Goal: Information Seeking & Learning: Learn about a topic

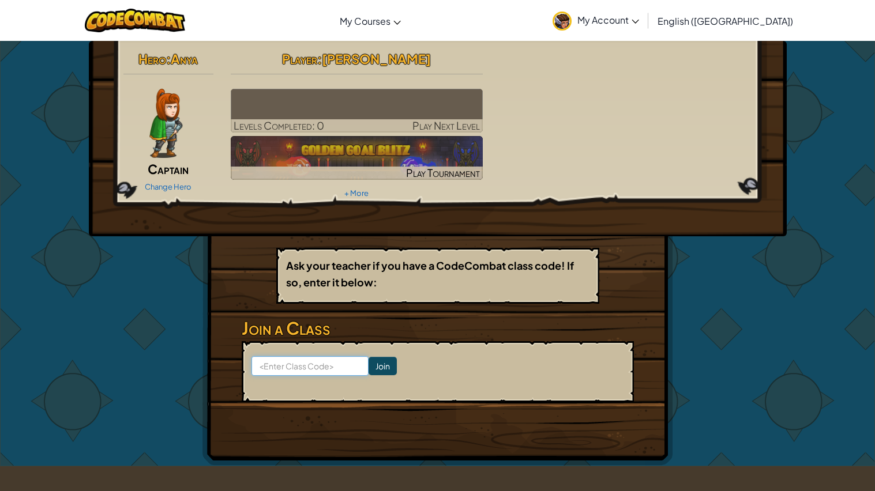
click at [311, 368] on input at bounding box center [309, 366] width 117 height 20
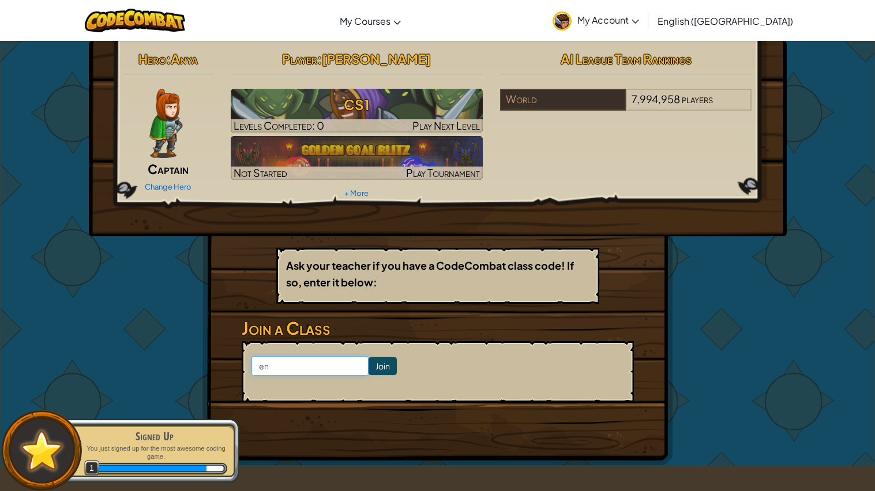
type input "e"
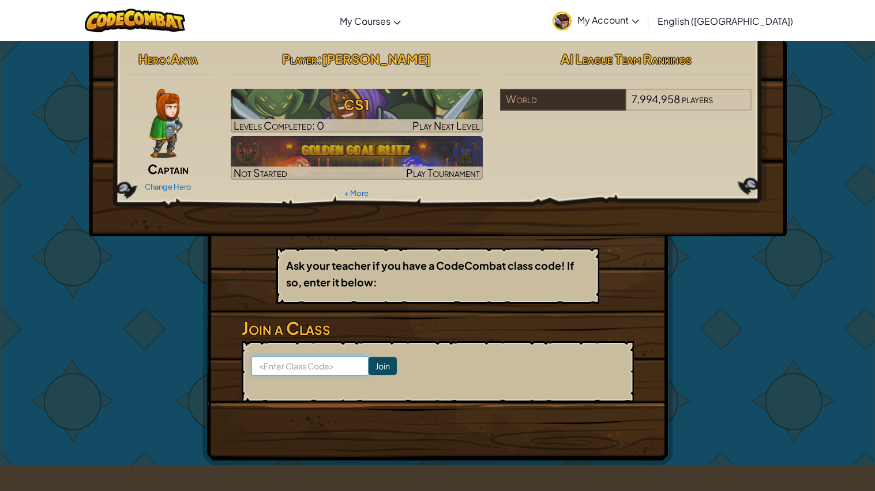
click at [342, 361] on input at bounding box center [309, 366] width 117 height 20
type input "E"
click at [173, 190] on link "Change Hero" at bounding box center [168, 186] width 47 height 9
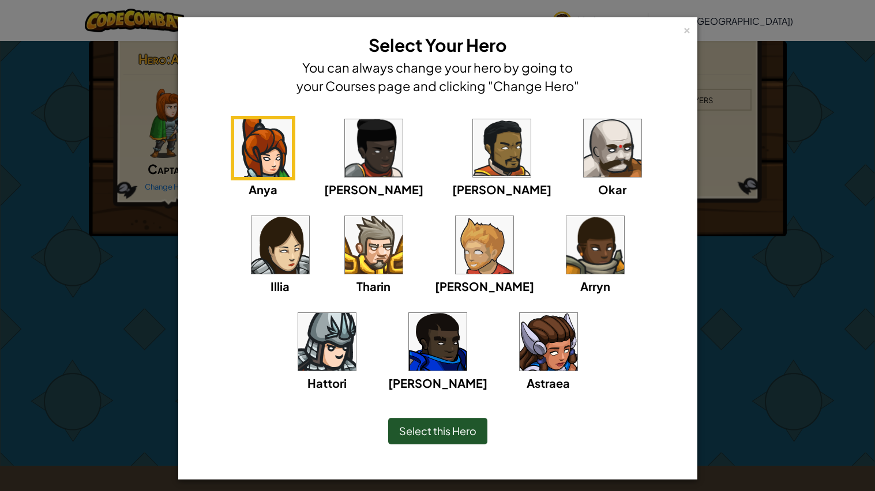
click at [345, 244] on img at bounding box center [374, 245] width 58 height 58
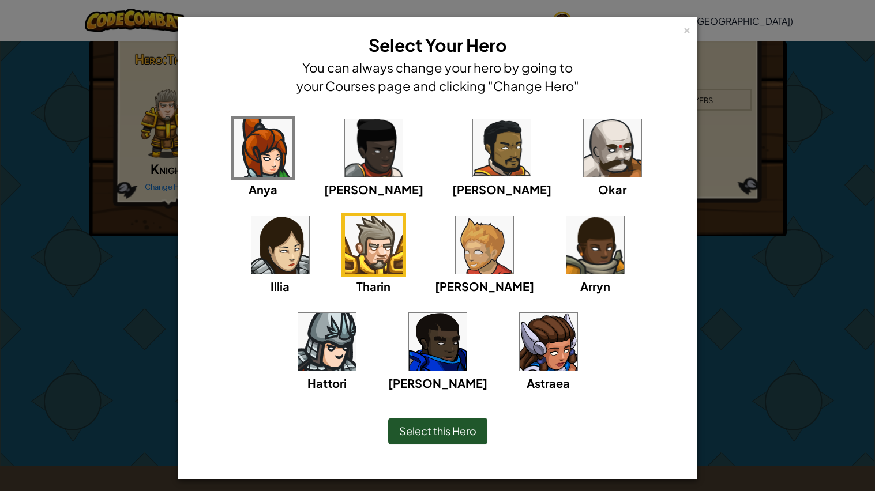
click at [519, 353] on img at bounding box center [548, 342] width 58 height 58
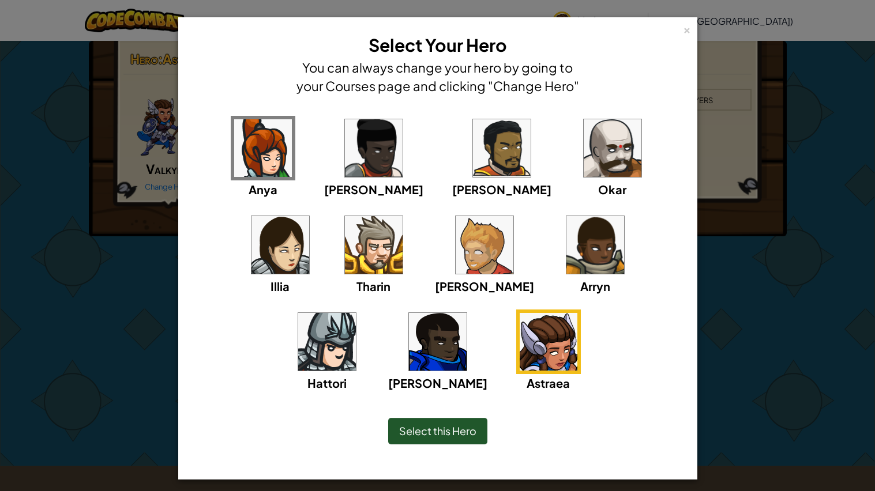
click at [443, 424] on span "Select this Hero" at bounding box center [437, 430] width 77 height 13
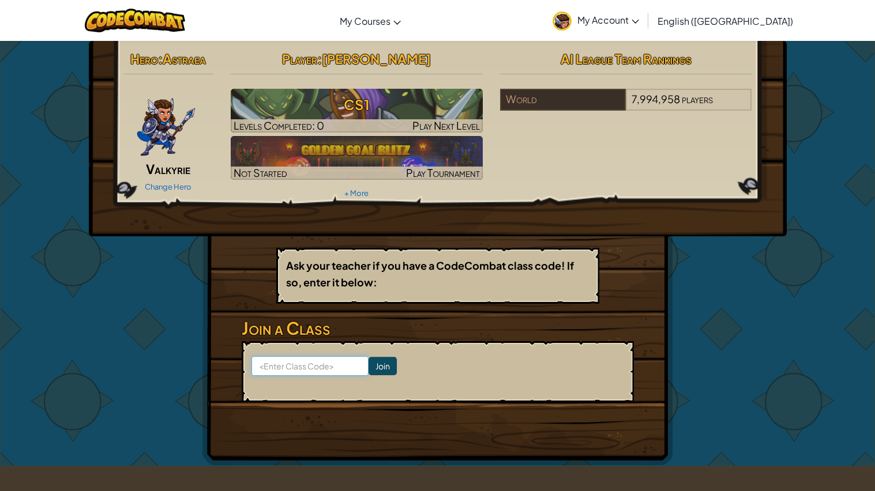
click at [329, 365] on input at bounding box center [309, 366] width 117 height 20
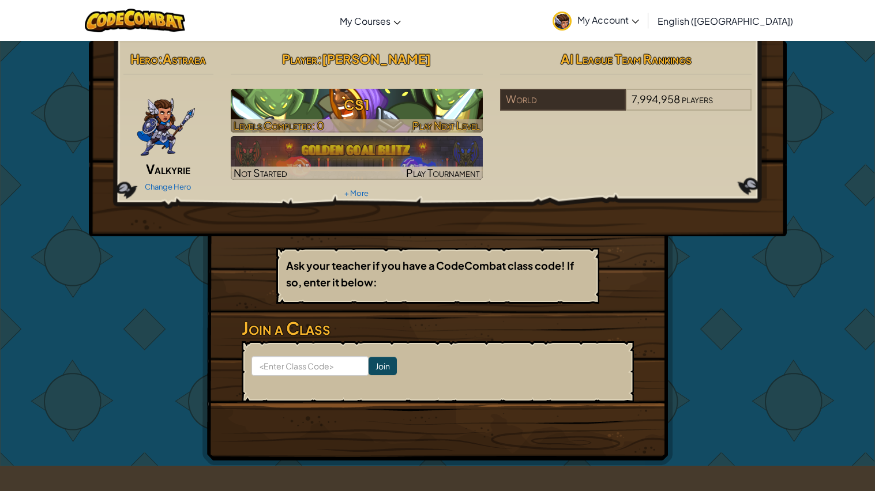
click at [284, 113] on h3 "CS1" at bounding box center [357, 105] width 252 height 26
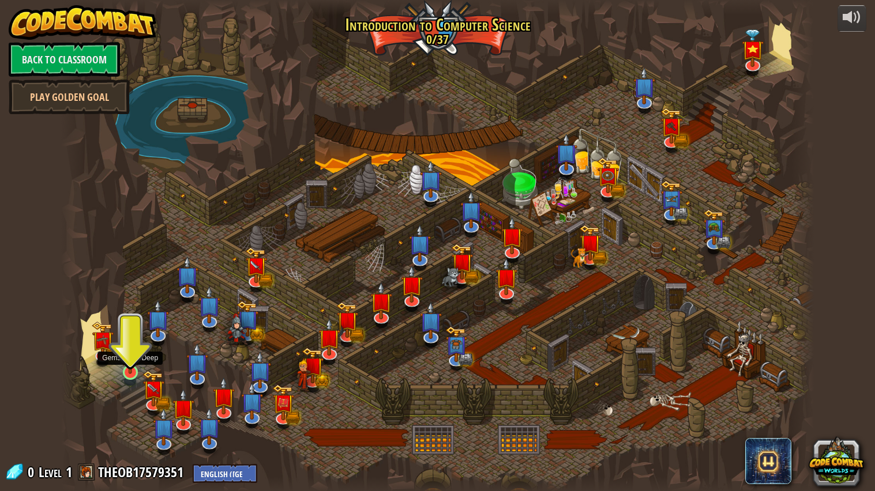
click at [138, 373] on img at bounding box center [130, 351] width 20 height 45
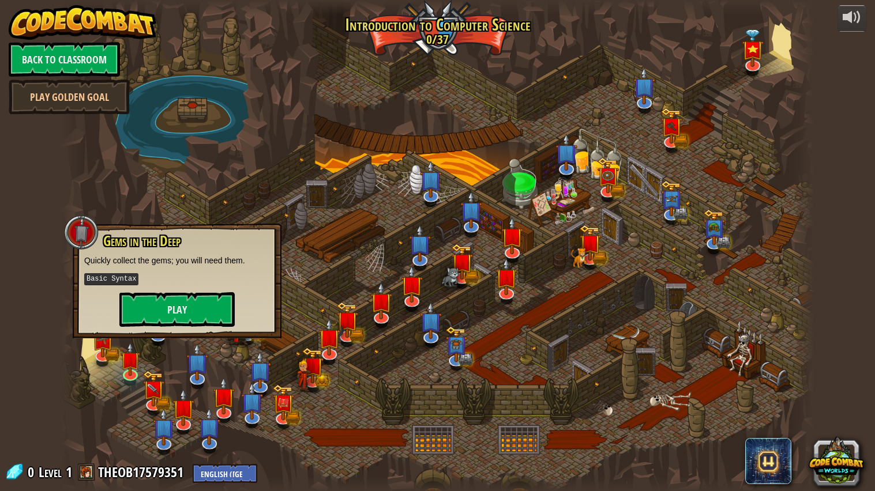
click at [145, 277] on p "Basic Syntax" at bounding box center [177, 279] width 186 height 14
click at [155, 308] on button "Play" at bounding box center [176, 309] width 115 height 35
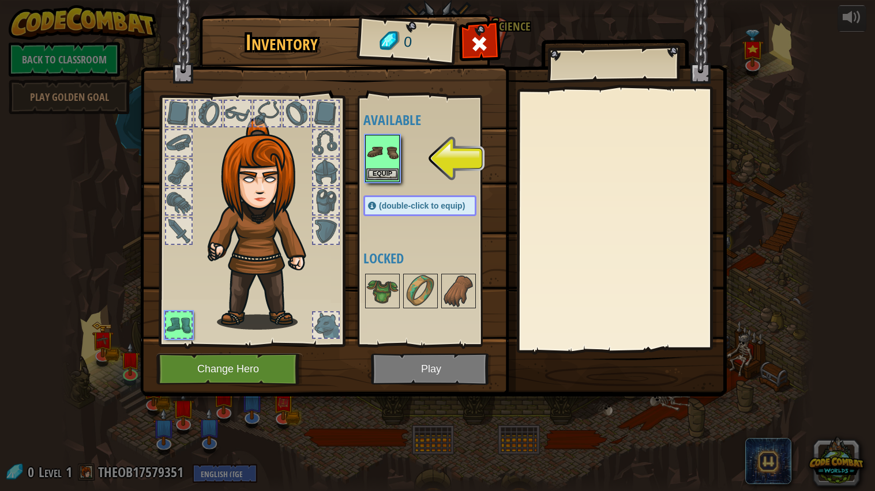
click at [371, 160] on img at bounding box center [382, 152] width 32 height 32
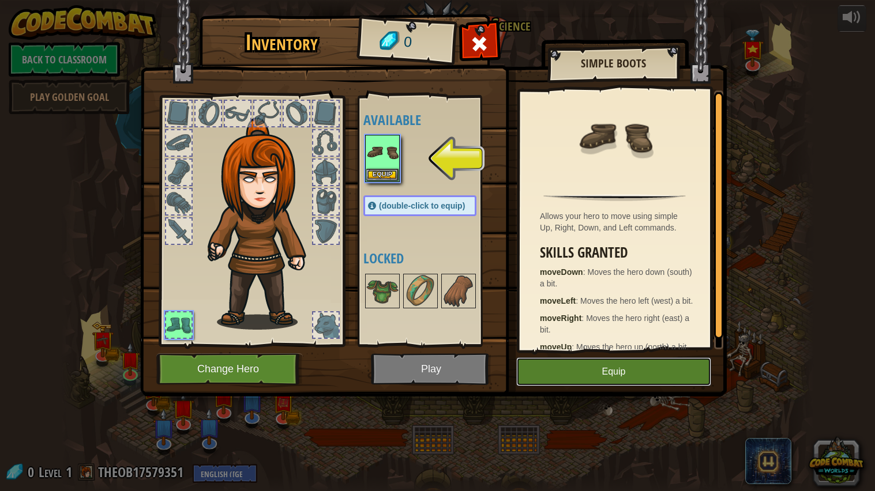
click at [613, 372] on button "Equip" at bounding box center [613, 371] width 195 height 29
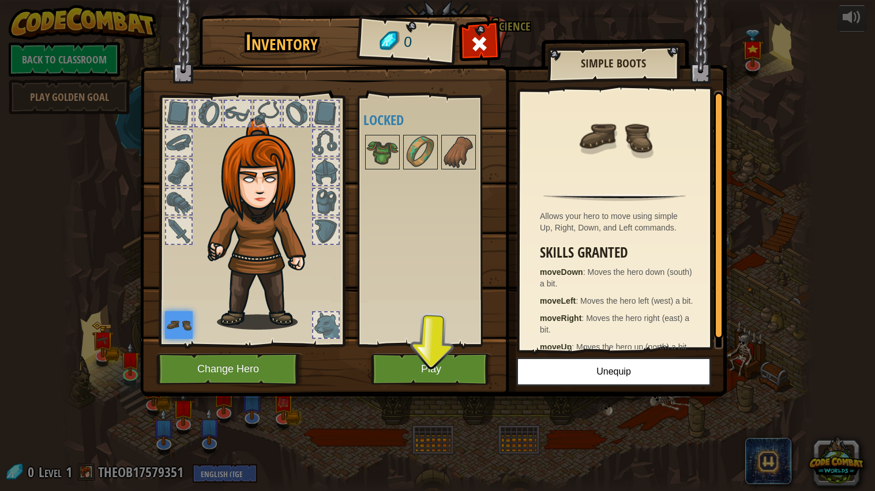
click at [404, 352] on img at bounding box center [433, 187] width 586 height 419
click at [410, 365] on button "Play" at bounding box center [431, 369] width 120 height 32
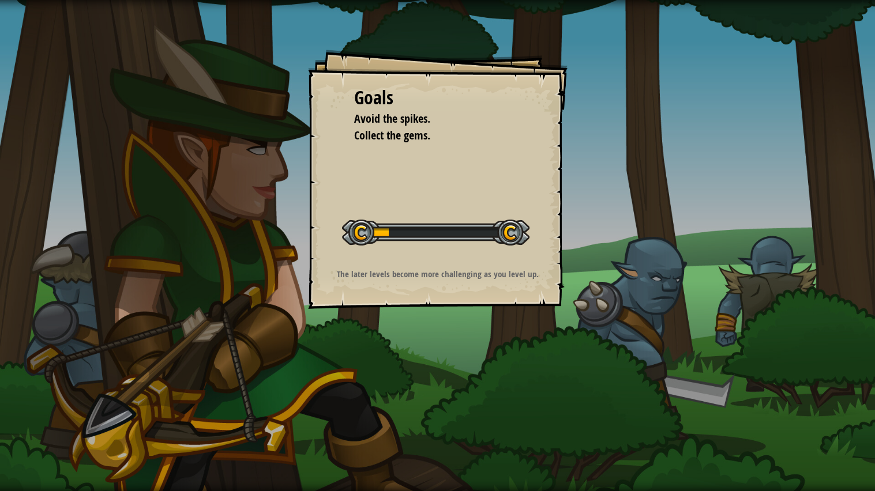
click at [480, 227] on div at bounding box center [435, 233] width 187 height 26
click at [451, 276] on p "The later levels become more challenging as you level up." at bounding box center [437, 274] width 231 height 12
